Goal: Task Accomplishment & Management: Manage account settings

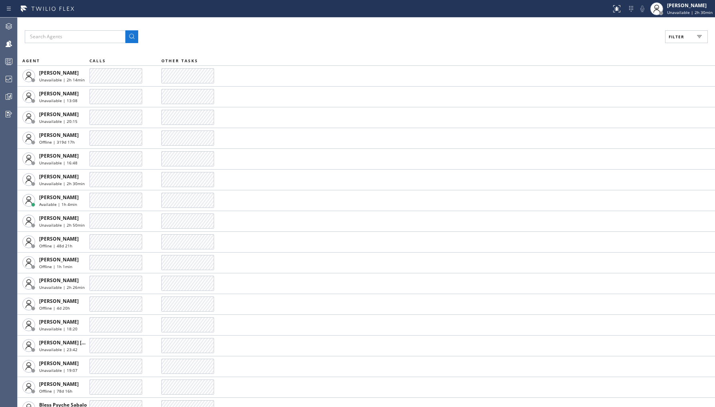
scroll to position [310, 0]
click at [672, 37] on span "Filter" at bounding box center [676, 37] width 16 height 6
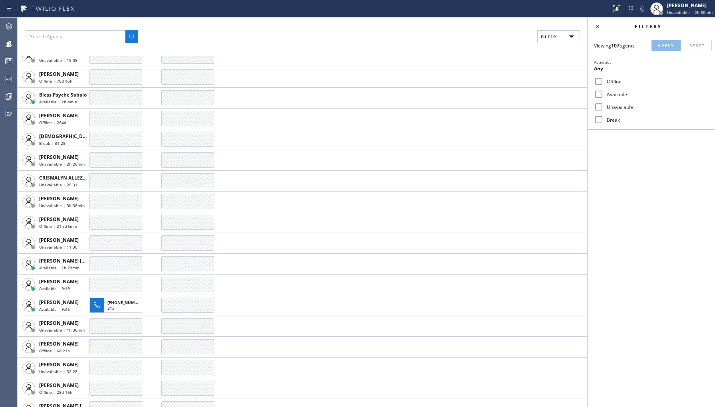
click at [601, 107] on input "Unavailable" at bounding box center [599, 107] width 10 height 10
checkbox input "true"
click at [656, 46] on button "Apply" at bounding box center [665, 45] width 29 height 11
click at [597, 27] on icon at bounding box center [597, 27] width 10 height 10
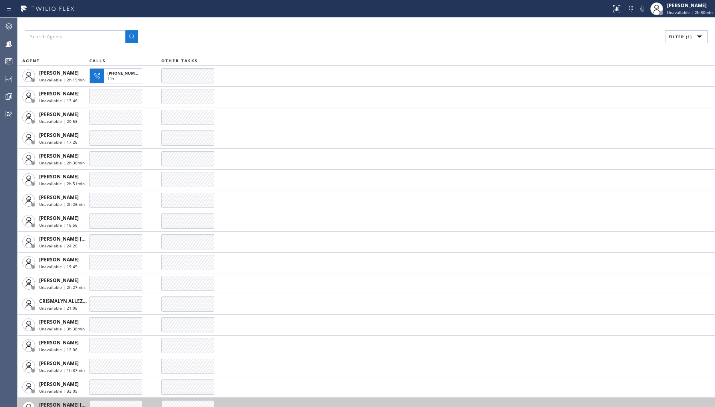
scroll to position [222, 0]
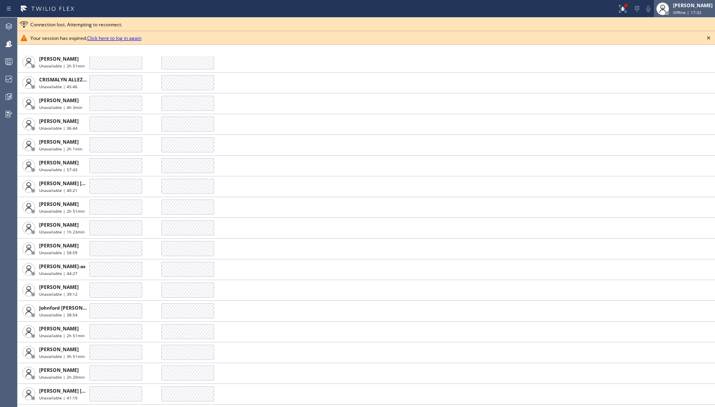
click at [685, 6] on div "[PERSON_NAME]" at bounding box center [693, 5] width 40 height 7
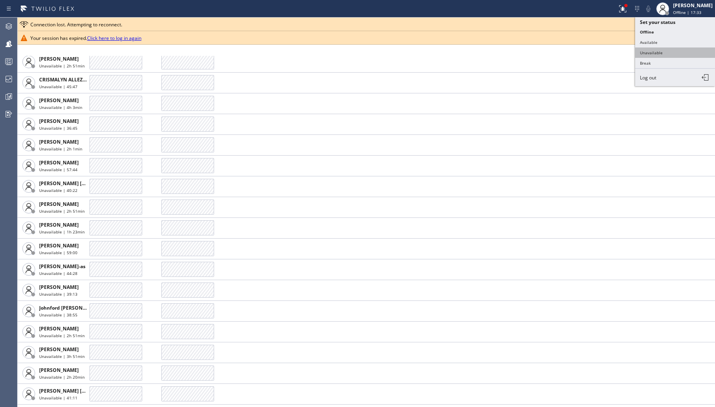
click at [656, 53] on button "Unavailable" at bounding box center [675, 53] width 80 height 10
